Goal: Task Accomplishment & Management: Manage account settings

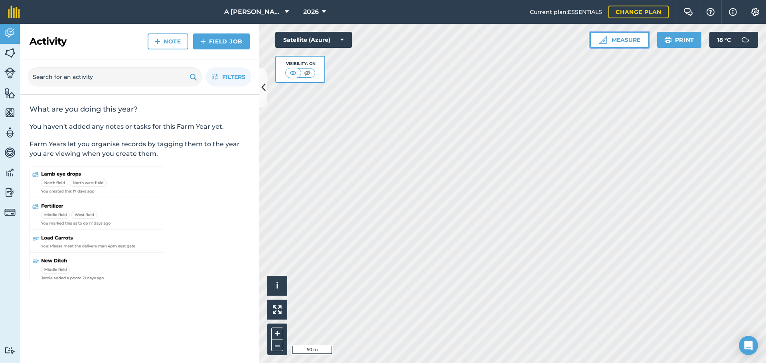
click at [603, 42] on img at bounding box center [603, 40] width 8 height 8
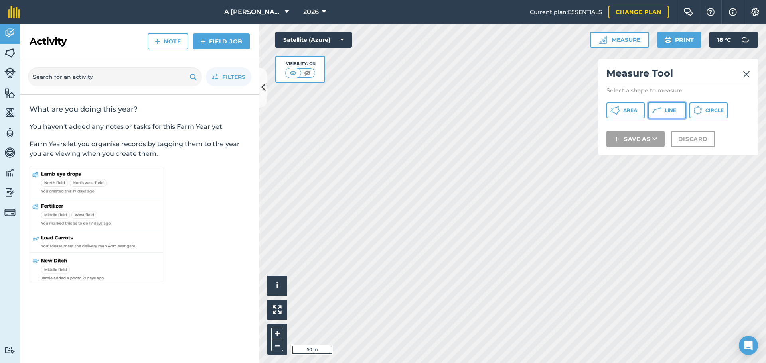
click at [662, 113] on button "Line" at bounding box center [667, 110] width 38 height 16
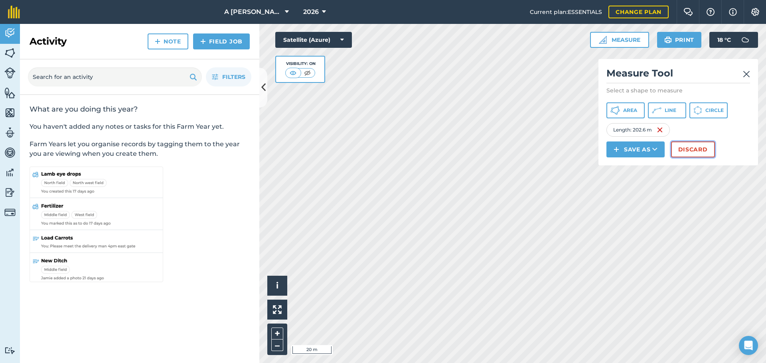
click at [693, 148] on button "Discard" at bounding box center [693, 150] width 44 height 16
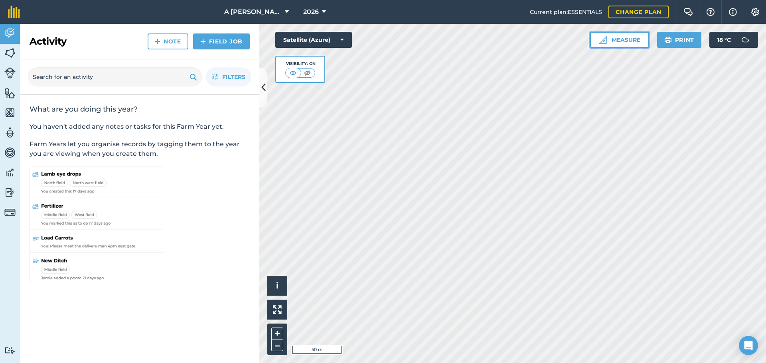
click at [615, 41] on button "Measure" at bounding box center [619, 40] width 59 height 16
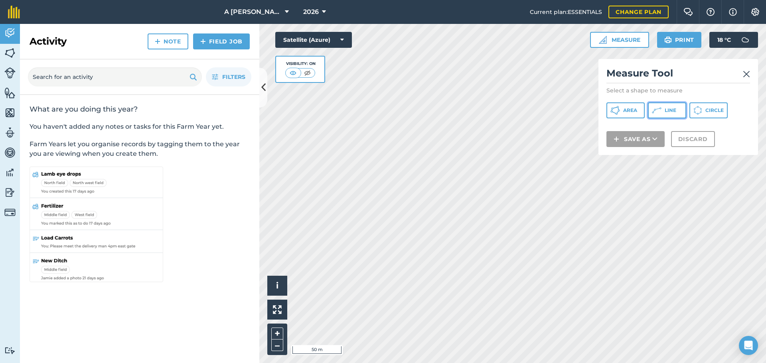
click at [620, 113] on icon at bounding box center [615, 111] width 10 height 10
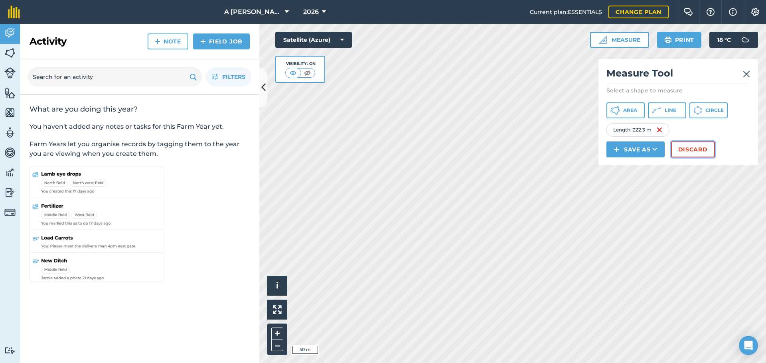
click at [691, 148] on button "Discard" at bounding box center [693, 150] width 44 height 16
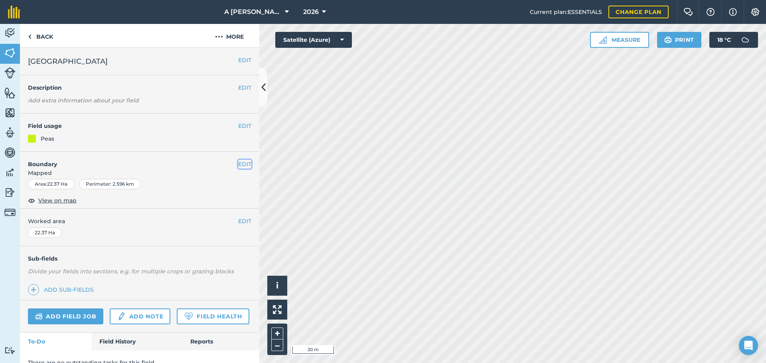
click at [239, 165] on button "EDIT" at bounding box center [244, 164] width 13 height 9
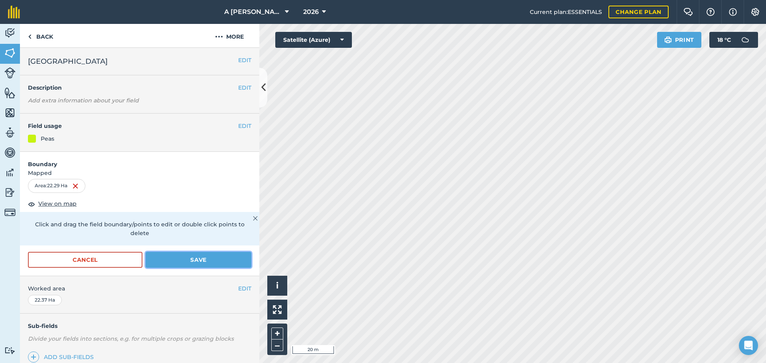
click at [220, 257] on button "Save" at bounding box center [199, 260] width 106 height 16
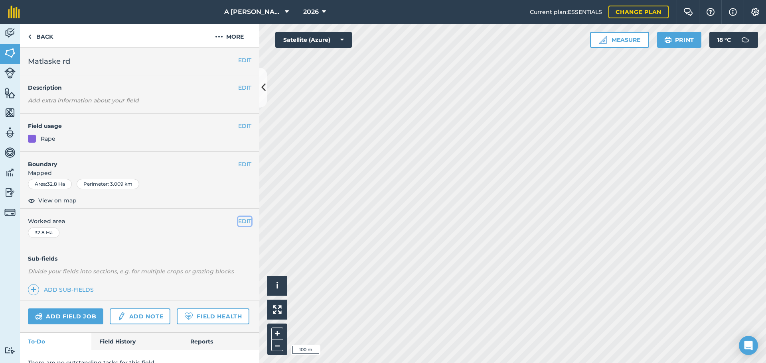
click at [238, 222] on button "EDIT" at bounding box center [244, 221] width 13 height 9
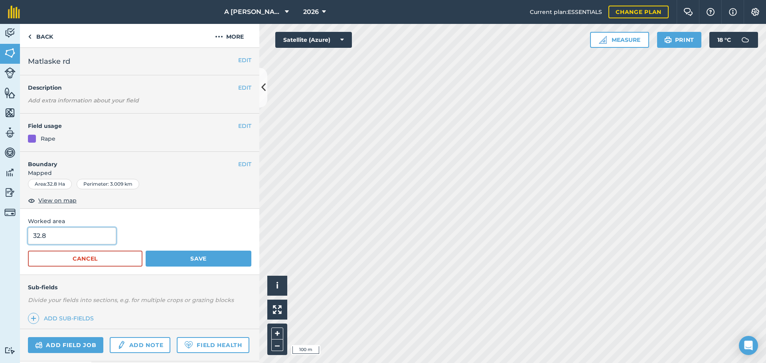
click at [89, 236] on input "32.8" at bounding box center [72, 236] width 88 height 17
type input "32.4"
click at [146, 251] on button "Save" at bounding box center [199, 259] width 106 height 16
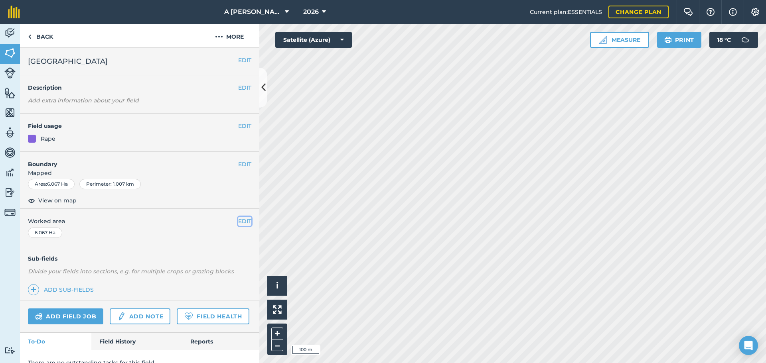
click at [238, 218] on button "EDIT" at bounding box center [244, 221] width 13 height 9
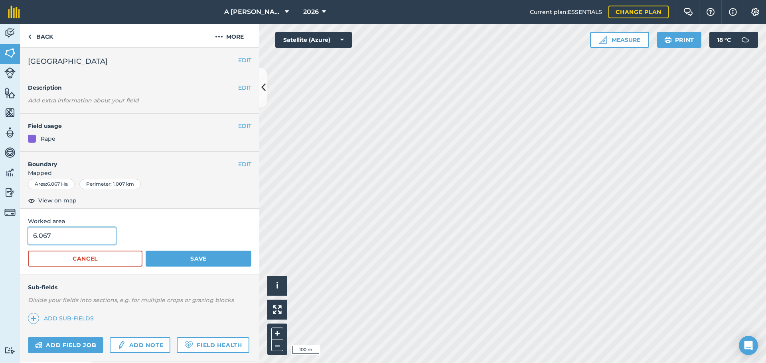
click at [62, 239] on input "6.067" at bounding box center [72, 236] width 88 height 17
type input "6"
type input "5.68"
click at [146, 251] on button "Save" at bounding box center [199, 259] width 106 height 16
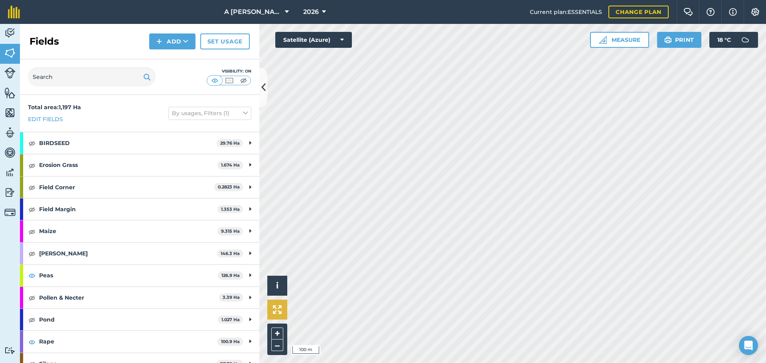
click at [285, 303] on div "Click to start drawing i © 2025 TomTom, Microsoft 100 m + – Satellite (Azure) M…" at bounding box center [512, 193] width 506 height 339
click at [610, 33] on button "Measure" at bounding box center [619, 40] width 59 height 16
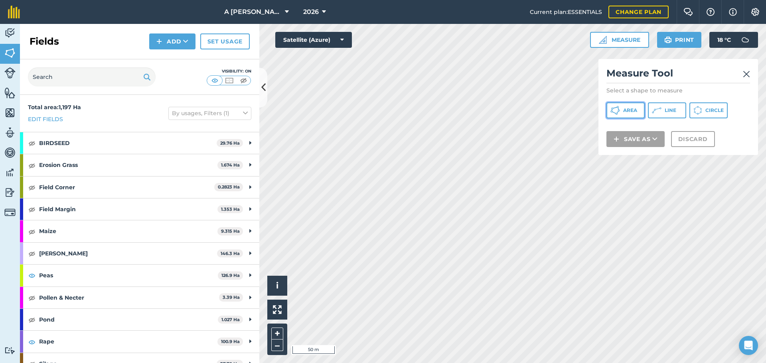
click at [629, 111] on span "Area" at bounding box center [630, 110] width 14 height 6
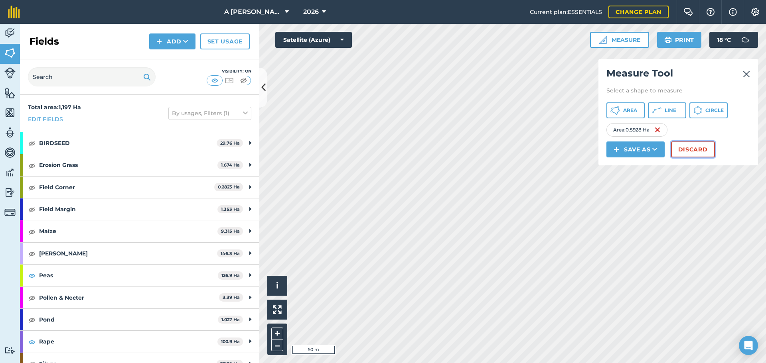
click at [677, 152] on button "Discard" at bounding box center [693, 150] width 44 height 16
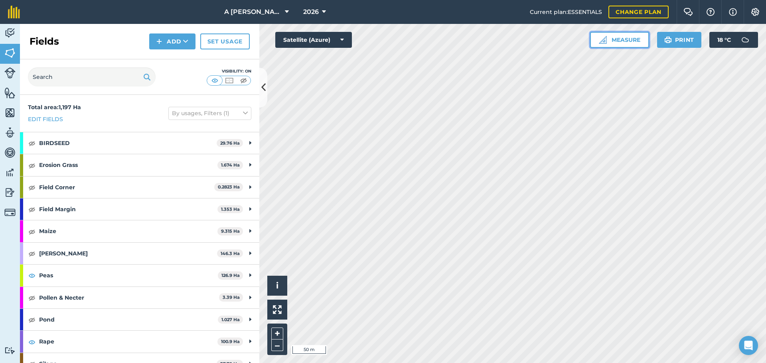
click at [618, 43] on button "Measure" at bounding box center [619, 40] width 59 height 16
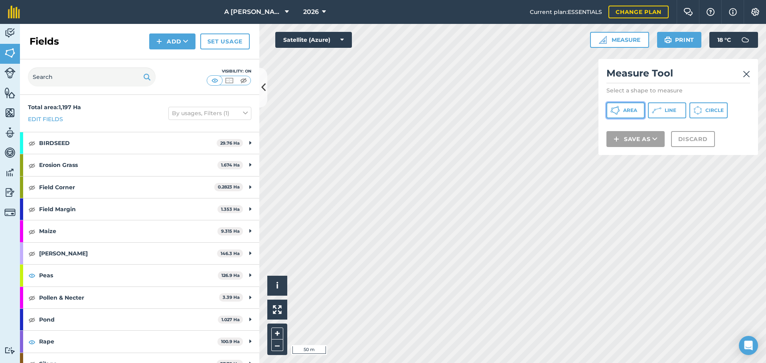
click at [627, 115] on button "Area" at bounding box center [625, 110] width 38 height 16
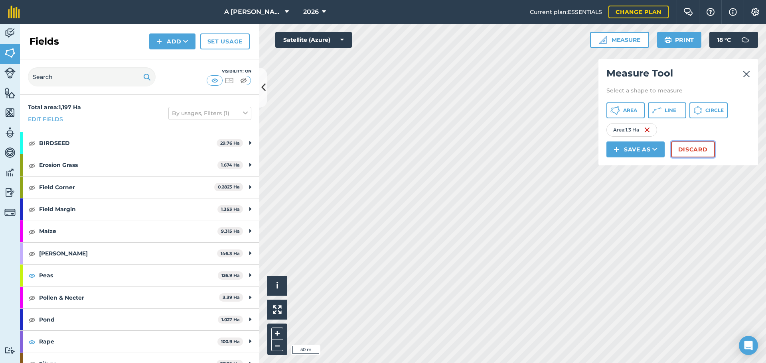
click at [682, 151] on button "Discard" at bounding box center [693, 150] width 44 height 16
